Goal: Task Accomplishment & Management: Manage account settings

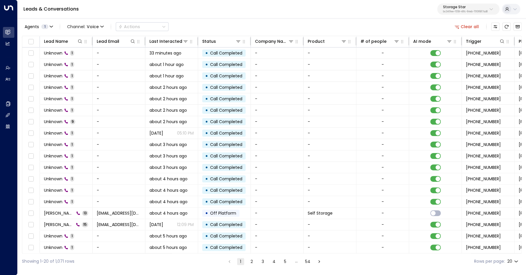
click at [463, 29] on button "Clear all" at bounding box center [466, 27] width 29 height 8
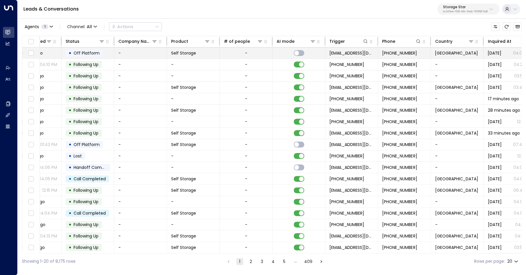
scroll to position [0, 147]
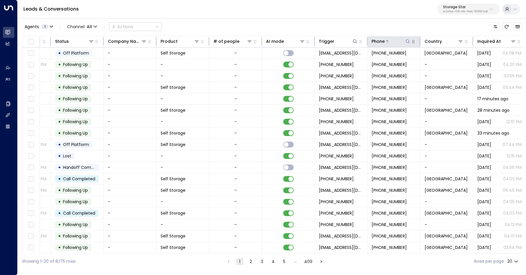
click at [408, 41] on icon at bounding box center [407, 41] width 5 height 5
type input "**********"
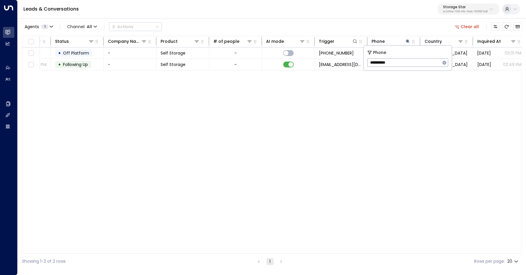
click at [398, 24] on div "Agents 1 Channel: All Actions Clear all" at bounding box center [272, 27] width 500 height 12
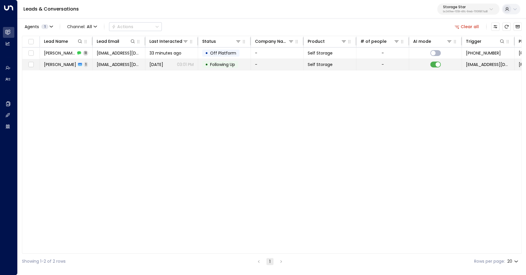
click at [64, 63] on span "Kirby Swenson" at bounding box center [60, 65] width 32 height 6
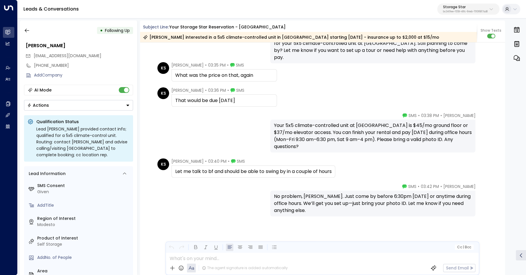
scroll to position [730, 0]
click at [466, 9] on div "Storage Star bc340fee-f559-48fc-84eb-70f3f6817ad8" at bounding box center [465, 9] width 45 height 8
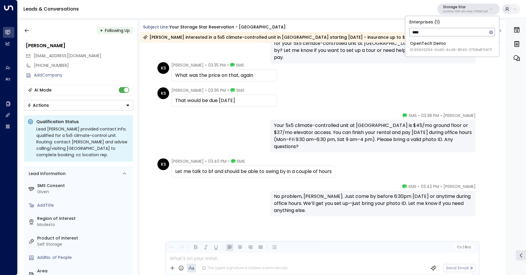
type input "****"
click at [440, 43] on div "OpenTech Demo ID: 99909294-0a93-4cd6-8543-3758e87f4f7f" at bounding box center [451, 46] width 82 height 12
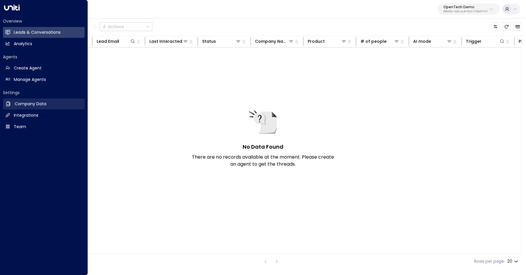
click at [28, 108] on link "Company Data Company Data" at bounding box center [44, 103] width 82 height 11
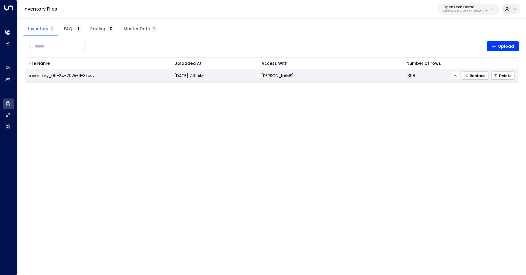
click at [455, 77] on icon at bounding box center [454, 75] width 3 height 3
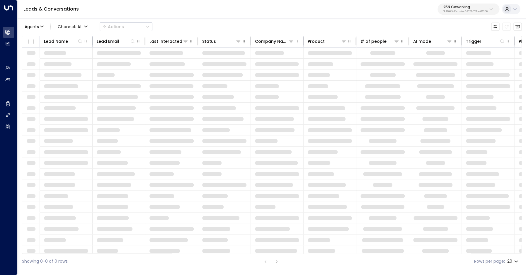
click at [452, 11] on p "3b9800f4-81ca-4ec0-8758-72fbe4763f36" at bounding box center [465, 12] width 44 height 2
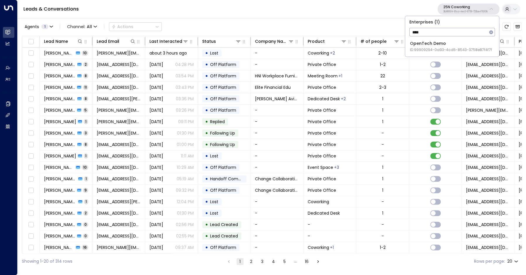
type input "****"
click at [439, 52] on span "ID: 99909294-0a93-4cd6-8543-3758e87f4f7f" at bounding box center [451, 49] width 82 height 5
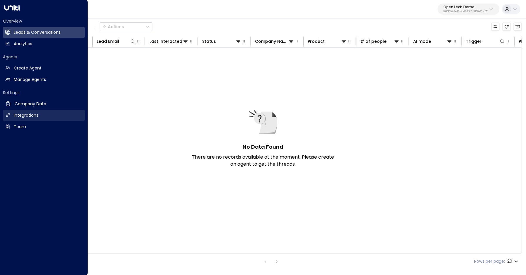
click at [27, 112] on link "Integrations Integrations" at bounding box center [44, 115] width 82 height 11
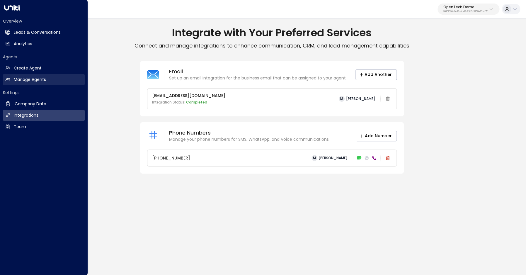
click at [14, 77] on h2 "Manage Agents" at bounding box center [30, 79] width 32 height 6
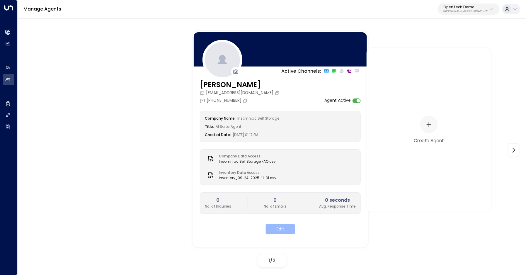
click at [282, 229] on button "Edit" at bounding box center [279, 229] width 29 height 10
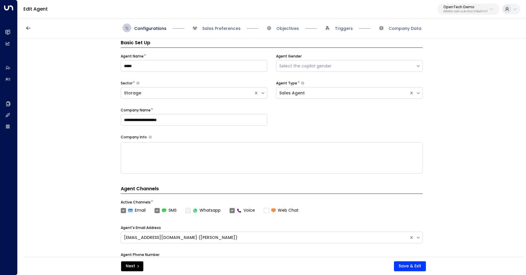
scroll to position [9, 0]
click at [214, 30] on span "Sales Preferences" at bounding box center [221, 28] width 38 height 6
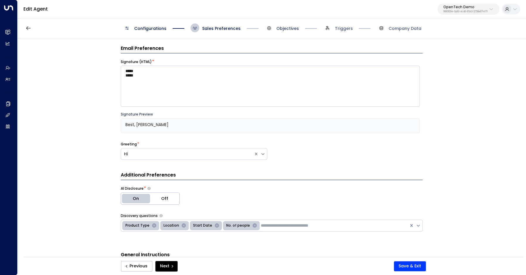
click at [281, 29] on span "Objectives" at bounding box center [287, 28] width 23 height 6
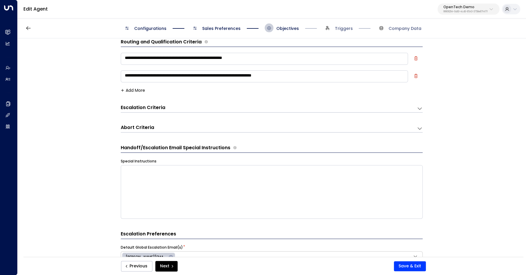
scroll to position [0, 0]
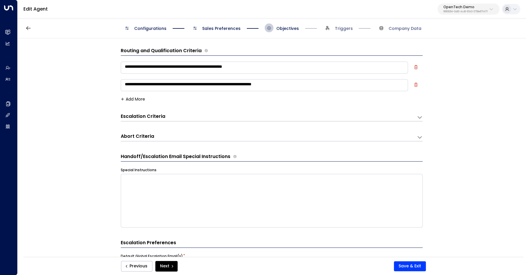
click at [418, 118] on icon at bounding box center [420, 117] width 6 height 6
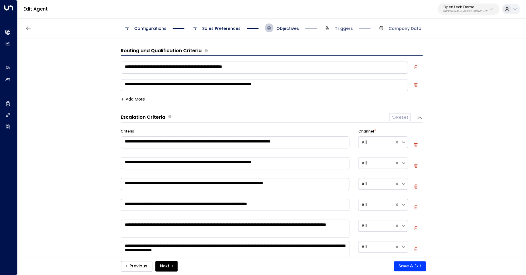
click at [336, 31] on span "Triggers" at bounding box center [344, 28] width 18 height 6
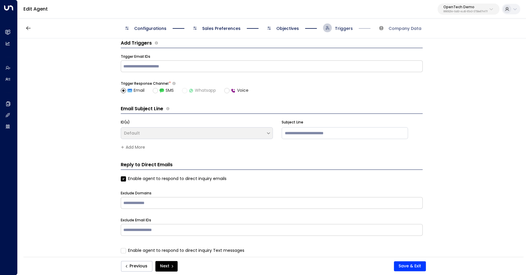
scroll to position [9, 0]
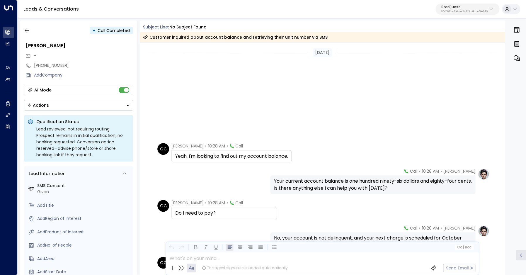
scroll to position [152, 0]
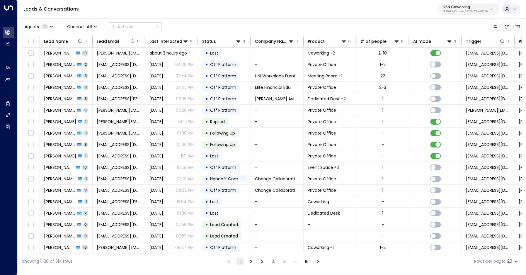
click at [454, 11] on p "3b9800f4-81ca-4ec0-8758-72fbe4763f36" at bounding box center [465, 12] width 44 height 2
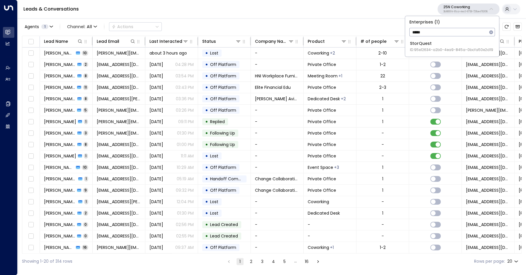
type input "*****"
click at [441, 46] on div "StorQuest ID: 95e12634-a2b0-4ea9-845a-0bcfa50e2d19" at bounding box center [451, 46] width 83 height 12
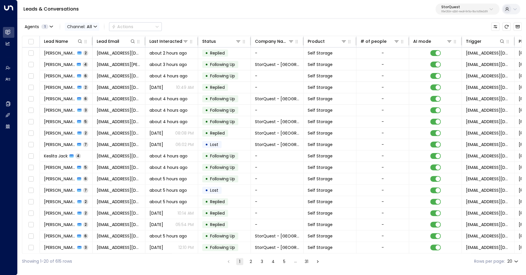
click at [91, 27] on span "All" at bounding box center [89, 26] width 5 height 5
click at [84, 62] on p "Voice" at bounding box center [80, 60] width 21 height 4
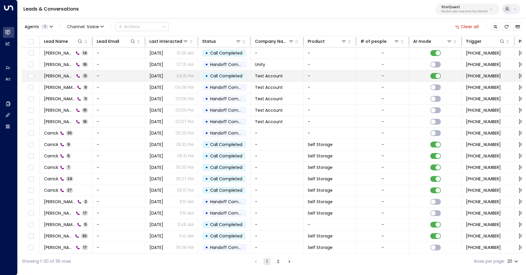
click at [46, 74] on span "Paul" at bounding box center [59, 76] width 30 height 6
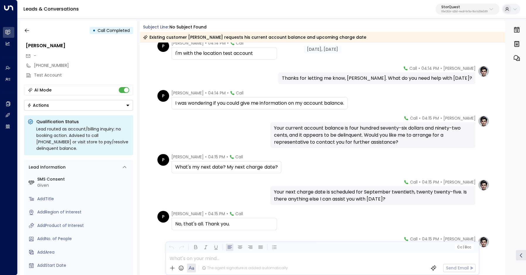
scroll to position [186, 0]
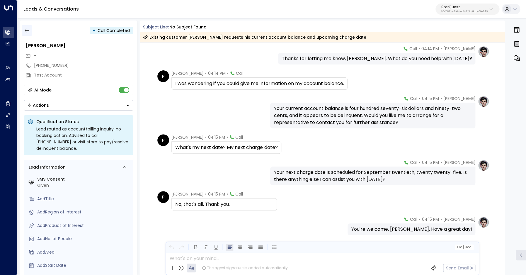
click at [29, 31] on icon "button" at bounding box center [27, 31] width 6 height 6
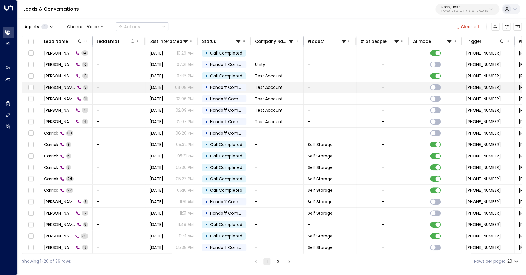
click at [77, 88] on icon at bounding box center [79, 88] width 4 height 4
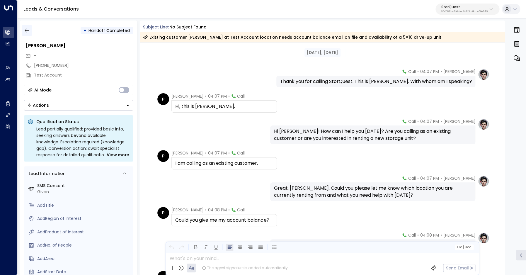
click at [27, 32] on icon "button" at bounding box center [27, 31] width 6 height 6
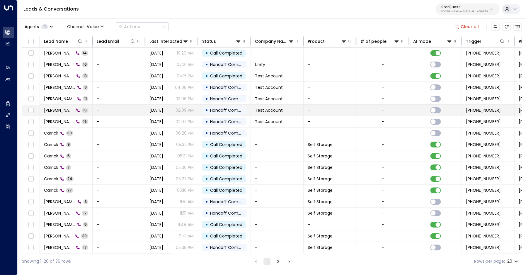
click at [51, 110] on span "Paul" at bounding box center [59, 110] width 30 height 6
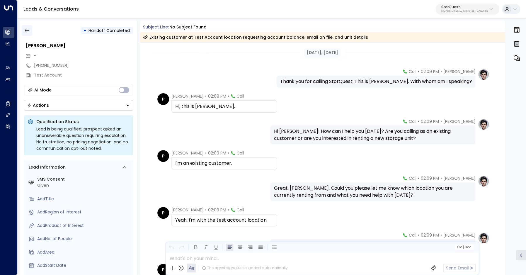
click at [29, 32] on icon "button" at bounding box center [27, 31] width 6 height 6
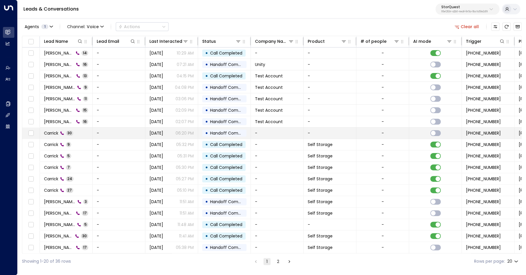
click at [52, 135] on span "Carrick" at bounding box center [51, 133] width 14 height 6
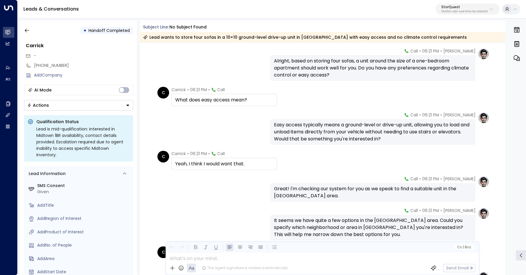
scroll to position [385, 0]
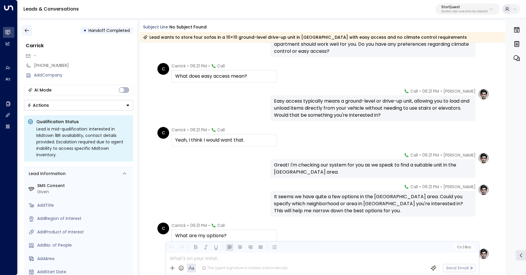
click at [26, 30] on icon "button" at bounding box center [27, 31] width 6 height 6
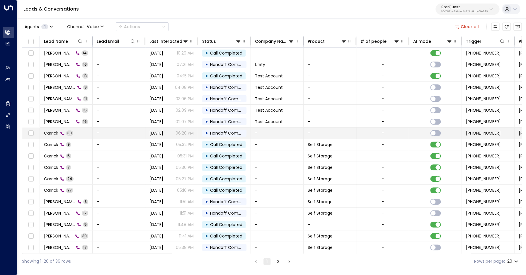
click at [54, 133] on span "Carrick" at bounding box center [51, 133] width 14 height 6
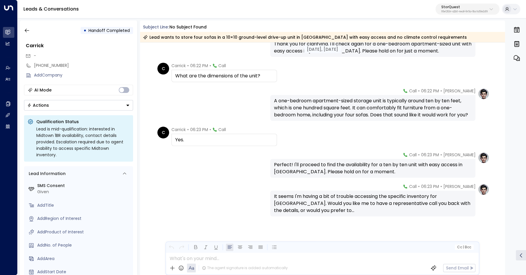
scroll to position [888, 0]
click at [29, 30] on icon "button" at bounding box center [27, 31] width 6 height 6
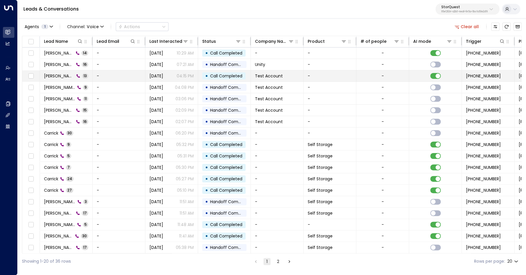
click at [52, 75] on span "Paul" at bounding box center [59, 76] width 30 height 6
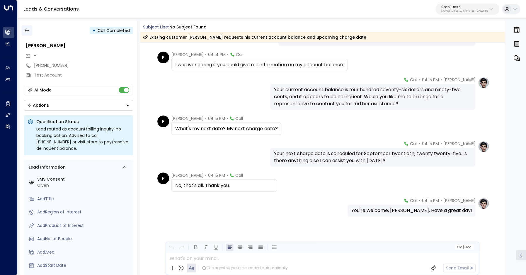
scroll to position [205, 0]
click at [23, 31] on button "button" at bounding box center [27, 30] width 11 height 11
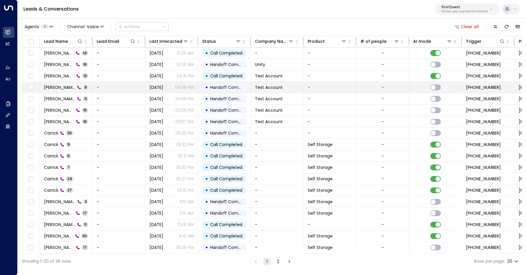
click at [52, 87] on span "Paul" at bounding box center [59, 87] width 31 height 6
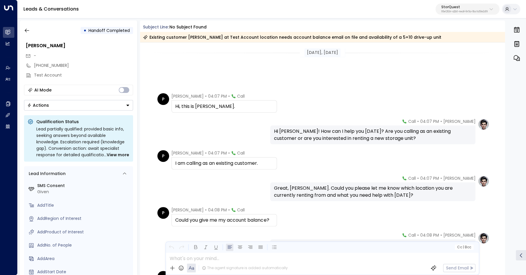
scroll to position [105, 0]
